Goal: Navigation & Orientation: Find specific page/section

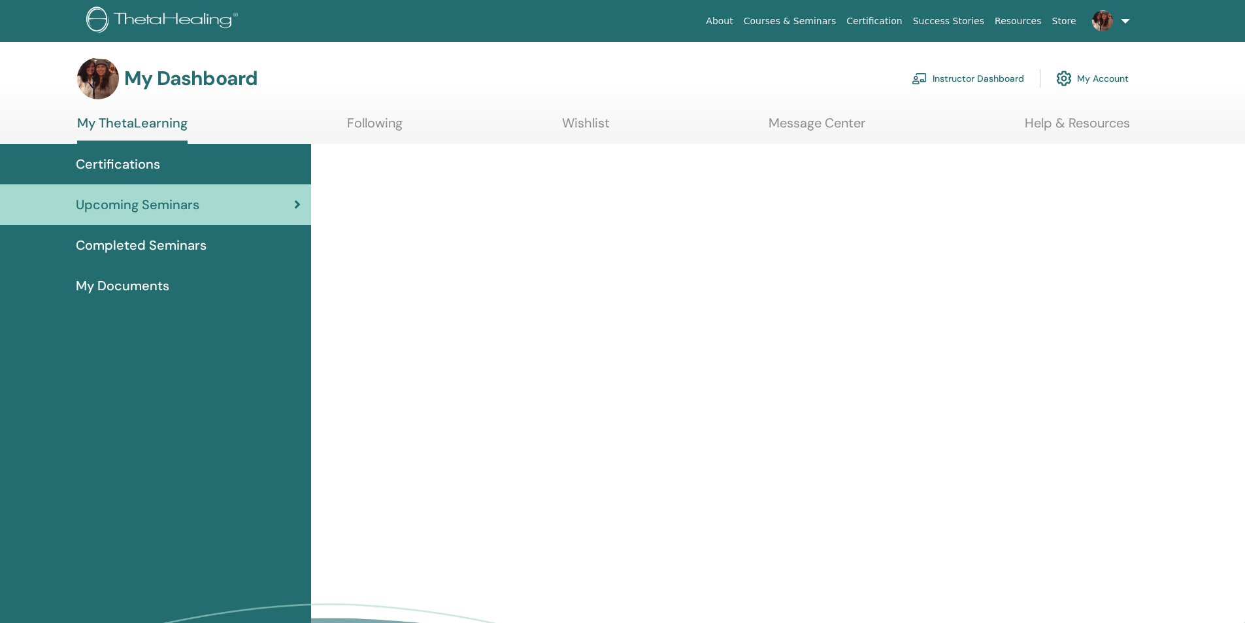
click at [953, 75] on link "Instructor Dashboard" at bounding box center [968, 78] width 112 height 29
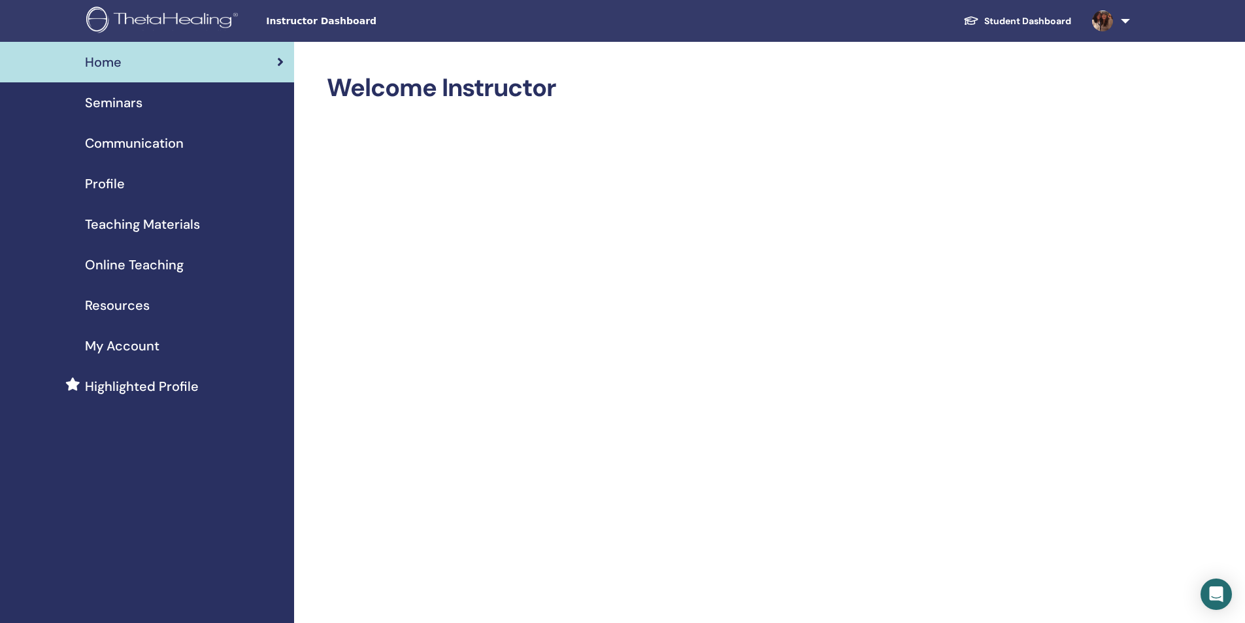
click at [108, 185] on span "Profile" at bounding box center [105, 184] width 40 height 20
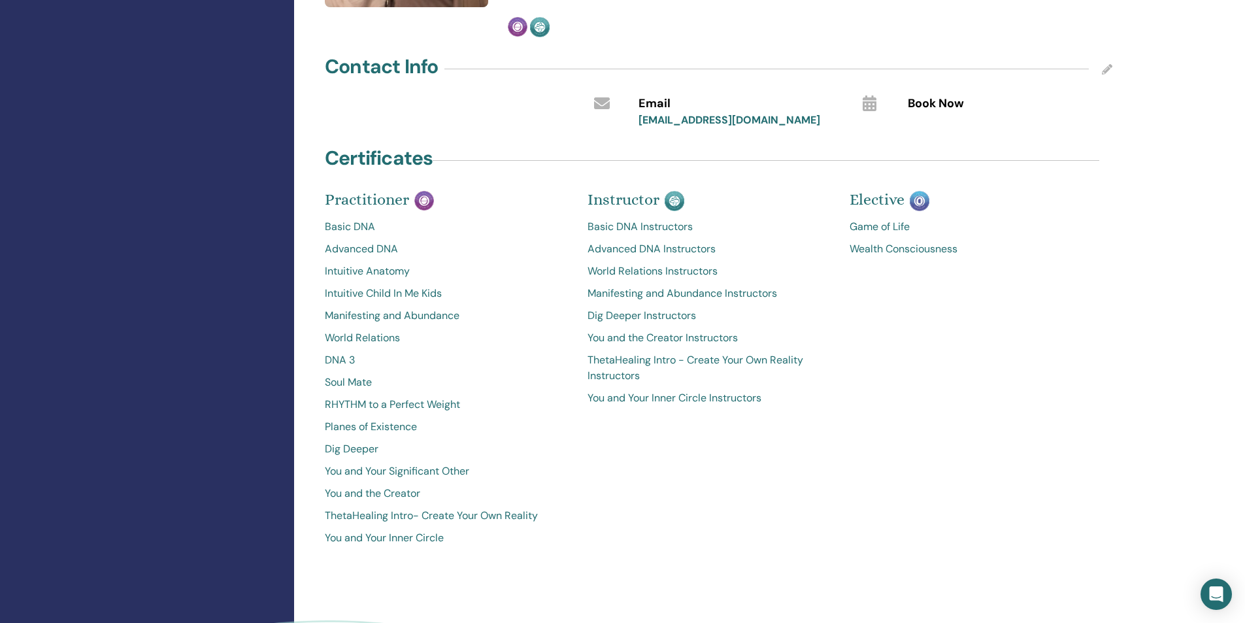
scroll to position [523, 0]
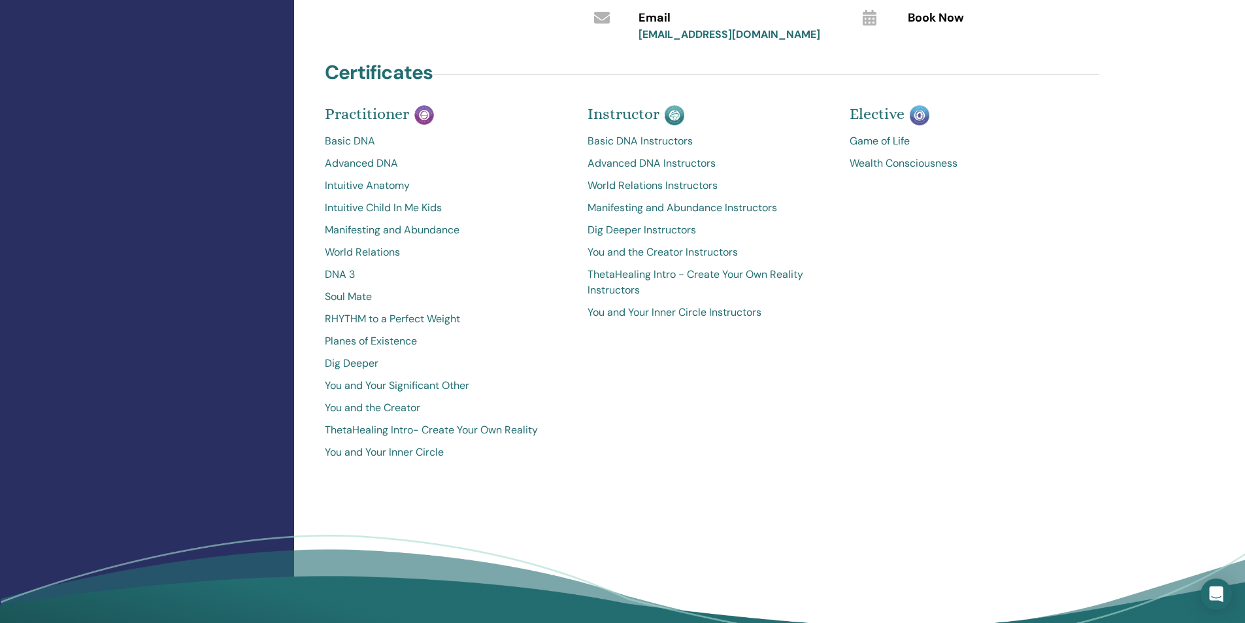
click at [757, 311] on link "You and Your Inner Circle Instructors" at bounding box center [708, 313] width 243 height 16
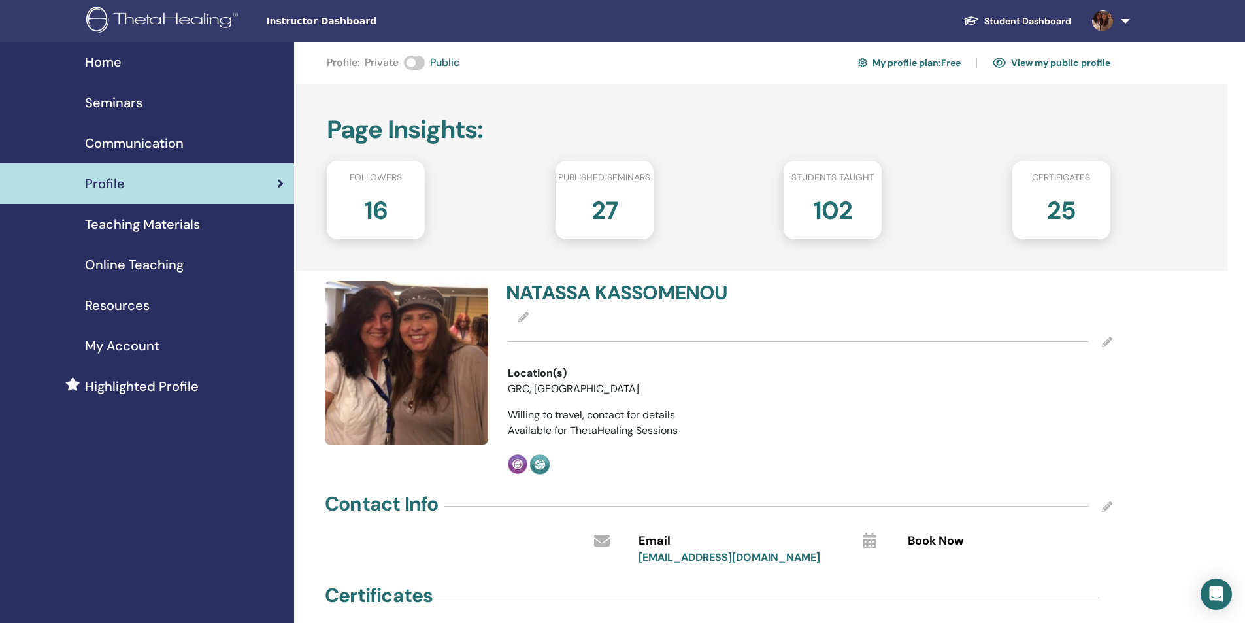
click at [150, 104] on div "Seminars" at bounding box center [146, 103] width 273 height 20
